Goal: Information Seeking & Learning: Check status

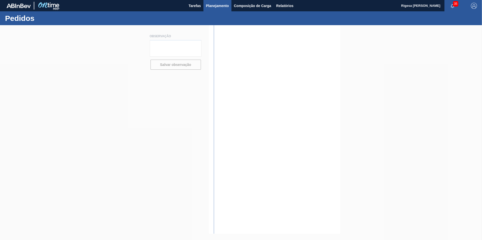
click at [224, 8] on span "Planejamento" at bounding box center [217, 6] width 23 height 6
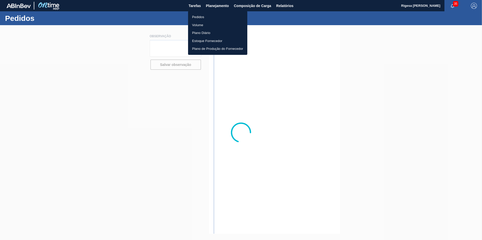
click at [209, 18] on li "Pedidos" at bounding box center [217, 17] width 59 height 8
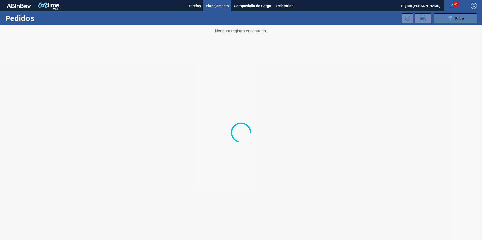
click at [447, 17] on icon "089F7B8B-B2A5-4AFE-B5C0-19BA573D28AC" at bounding box center [450, 18] width 6 height 6
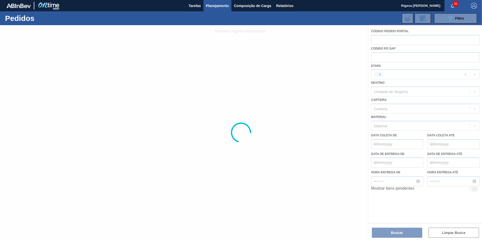
drag, startPoint x: 389, startPoint y: 55, endPoint x: 389, endPoint y: 61, distance: 5.1
click at [389, 56] on div at bounding box center [241, 132] width 482 height 215
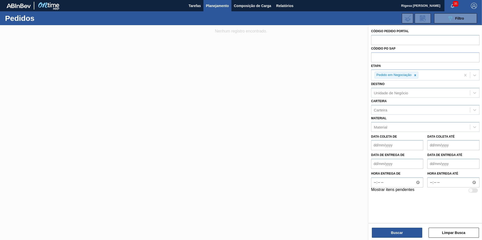
click at [388, 58] on input "text" at bounding box center [425, 57] width 108 height 10
paste input "50446876"
click at [414, 75] on icon at bounding box center [415, 76] width 4 height 4
type input "50446876"
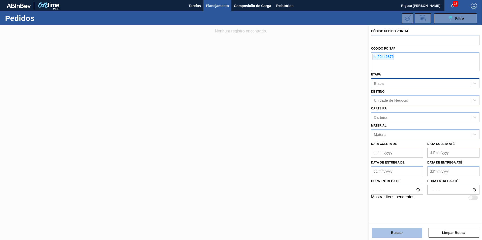
click at [399, 232] on button "Buscar" at bounding box center [397, 233] width 50 height 10
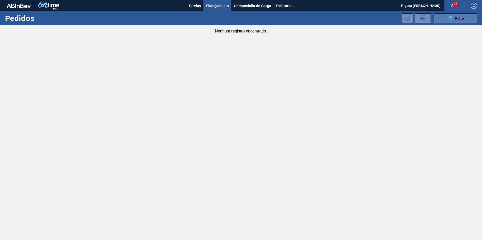
click at [451, 20] on icon "089F7B8B-B2A5-4AFE-B5C0-19BA573D28AC" at bounding box center [450, 18] width 6 height 6
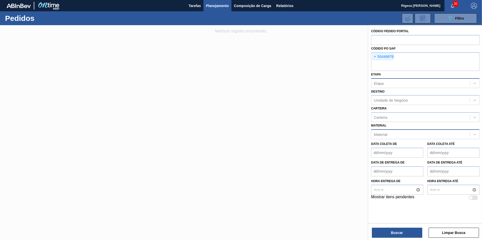
click at [386, 135] on div "Material" at bounding box center [380, 134] width 13 height 4
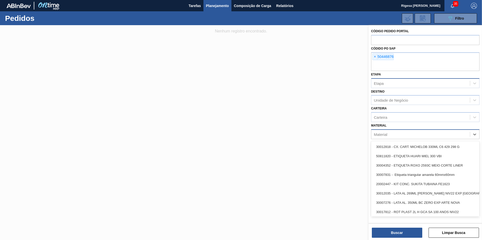
paste input "30002831"
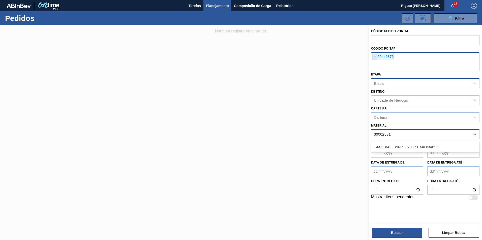
type input "30002831"
click at [375, 56] on span "×" at bounding box center [375, 57] width 5 height 6
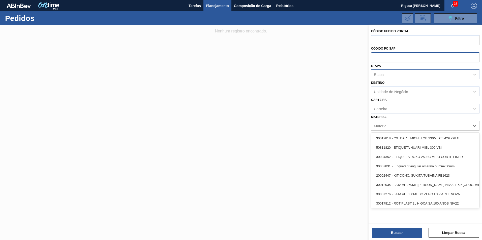
click at [388, 126] on div "Material" at bounding box center [420, 125] width 99 height 7
paste input "30002831"
type input "30002831"
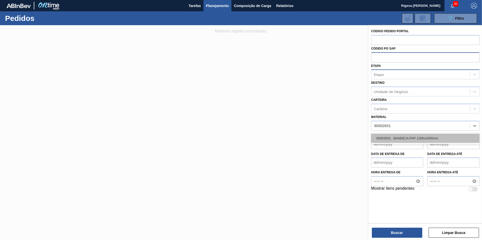
click at [390, 138] on div "30002831 - BANDEJA PAP 1200x1000mm" at bounding box center [425, 138] width 108 height 9
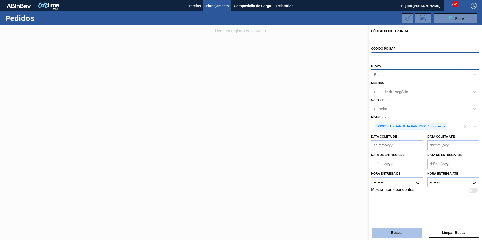
click at [392, 234] on button "Buscar" at bounding box center [397, 233] width 50 height 10
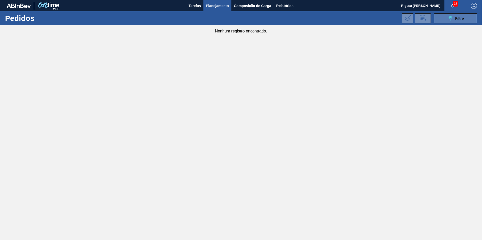
click at [447, 19] on button "089F7B8B-B2A5-4AFE-B5C0-19BA573D28AC Filtro" at bounding box center [455, 18] width 43 height 10
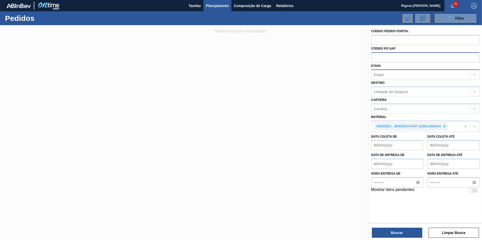
click at [388, 76] on div "Etapa" at bounding box center [420, 74] width 99 height 7
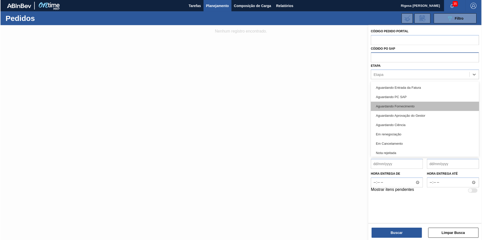
scroll to position [66, 0]
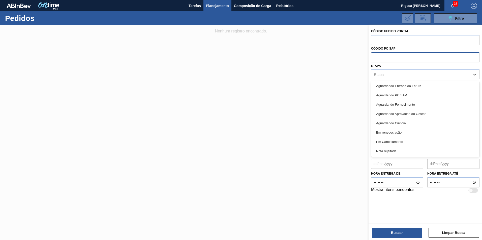
click at [337, 107] on div at bounding box center [241, 145] width 482 height 240
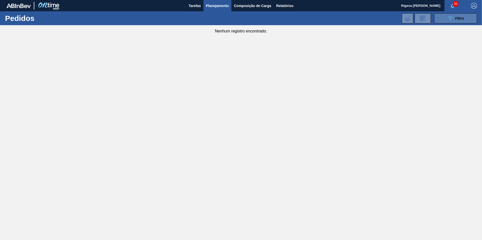
click at [457, 21] on div "089F7B8B-B2A5-4AFE-B5C0-19BA573D28AC Filtro" at bounding box center [455, 18] width 17 height 6
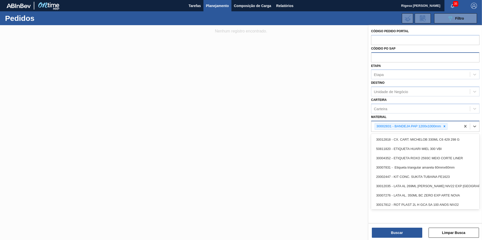
drag, startPoint x: 394, startPoint y: 126, endPoint x: 413, endPoint y: 127, distance: 19.2
click at [413, 127] on div "30002831 - BANDEJA PAP 1200x1000mm" at bounding box center [408, 127] width 67 height 6
